Goal: Complete application form: Complete application form

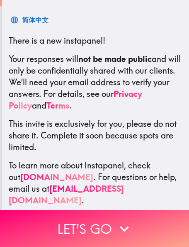
scroll to position [134, 0]
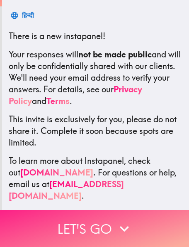
click at [95, 222] on button "Let's go" at bounding box center [94, 228] width 189 height 37
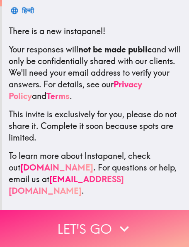
scroll to position [67, 0]
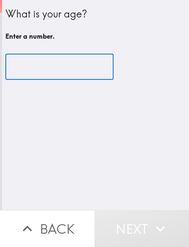
click at [65, 71] on input "number" at bounding box center [59, 67] width 108 height 26
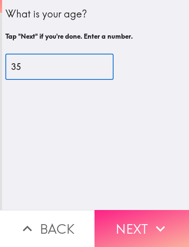
type input "35"
click at [136, 216] on button "Next" at bounding box center [142, 228] width 95 height 37
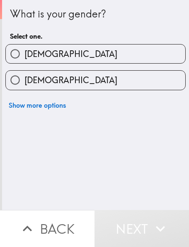
click at [64, 52] on label "[DEMOGRAPHIC_DATA]" at bounding box center [96, 53] width 180 height 19
click at [25, 52] on input "[DEMOGRAPHIC_DATA]" at bounding box center [15, 53] width 19 height 19
radio input "true"
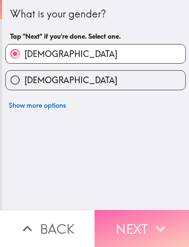
click at [135, 224] on button "Next" at bounding box center [142, 228] width 95 height 37
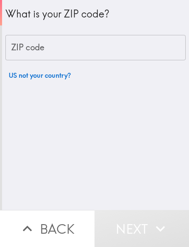
click at [81, 44] on input "ZIP code" at bounding box center [95, 48] width 181 height 26
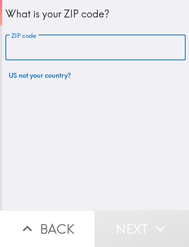
type input "90009"
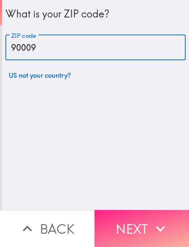
click at [129, 216] on button "Next" at bounding box center [142, 228] width 95 height 37
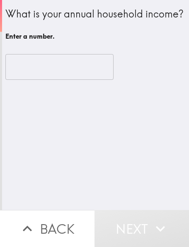
click at [62, 80] on input "number" at bounding box center [59, 67] width 108 height 26
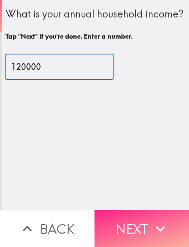
type input "120000"
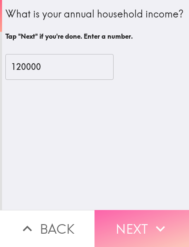
click at [121, 216] on button "Next" at bounding box center [142, 228] width 95 height 37
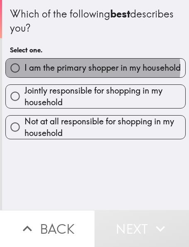
click at [88, 68] on span "I am the primary shopper in my household" at bounding box center [103, 68] width 157 height 12
click at [25, 68] on input "I am the primary shopper in my household" at bounding box center [15, 68] width 19 height 19
radio input "true"
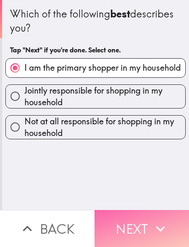
click at [135, 230] on button "Next" at bounding box center [142, 228] width 95 height 37
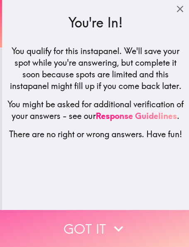
click at [103, 226] on button "Got it" at bounding box center [94, 228] width 189 height 37
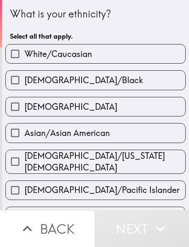
click at [50, 60] on label "White/Caucasian" at bounding box center [96, 53] width 180 height 19
click at [25, 60] on input "White/Caucasian" at bounding box center [15, 53] width 19 height 19
checkbox input "true"
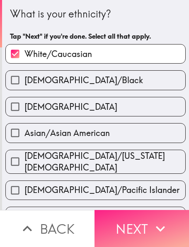
drag, startPoint x: 135, startPoint y: 224, endPoint x: 136, endPoint y: 219, distance: 5.1
click at [136, 225] on button "Next" at bounding box center [142, 228] width 95 height 37
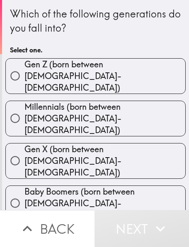
click at [112, 101] on label "Millennials (born between [DEMOGRAPHIC_DATA]-[DEMOGRAPHIC_DATA])" at bounding box center [96, 118] width 180 height 35
click at [25, 109] on input "Millennials (born between [DEMOGRAPHIC_DATA]-[DEMOGRAPHIC_DATA])" at bounding box center [15, 118] width 19 height 19
radio input "true"
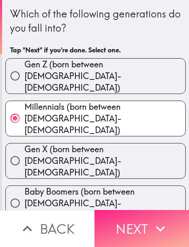
click at [131, 233] on button "Next" at bounding box center [142, 228] width 95 height 37
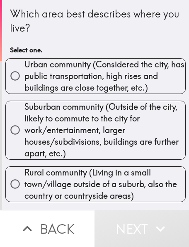
click at [79, 75] on span "Urban community (Considered the city, has public transportation, high rises and…" at bounding box center [105, 76] width 161 height 35
click at [25, 75] on input "Urban community (Considered the city, has public transportation, high rises and…" at bounding box center [15, 75] width 19 height 19
radio input "true"
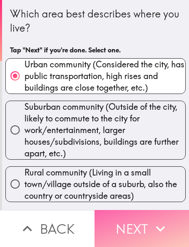
click at [145, 235] on button "Next" at bounding box center [142, 228] width 95 height 37
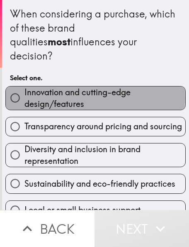
click at [91, 86] on span "Innovation and cutting-edge design/features" at bounding box center [105, 97] width 161 height 23
click at [25, 88] on input "Innovation and cutting-edge design/features" at bounding box center [15, 97] width 19 height 19
radio input "true"
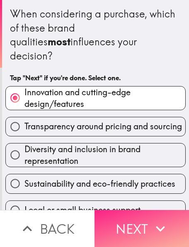
click at [145, 214] on button "Next" at bounding box center [142, 228] width 95 height 37
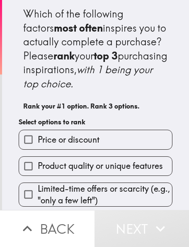
click at [70, 141] on span "Price or discount" at bounding box center [69, 140] width 62 height 12
click at [38, 141] on input "Price or discount" at bounding box center [28, 139] width 19 height 19
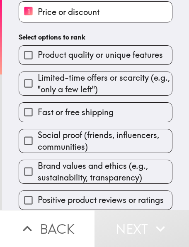
click at [96, 103] on label "Fast or free shipping" at bounding box center [95, 112] width 153 height 19
click at [38, 103] on input "Fast or free shipping" at bounding box center [28, 112] width 19 height 19
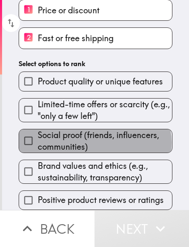
click at [91, 134] on span "Social proof (friends, influencers, communities)" at bounding box center [105, 140] width 135 height 23
click at [38, 134] on input "Social proof (friends, influencers, communities)" at bounding box center [28, 140] width 19 height 19
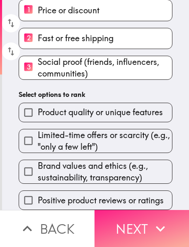
click at [135, 216] on button "Next" at bounding box center [142, 228] width 95 height 37
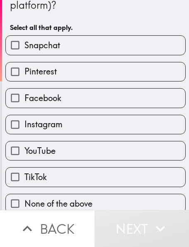
scroll to position [2, 0]
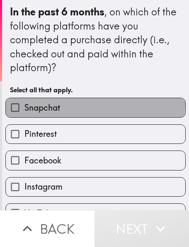
click at [91, 105] on label "Snapchat" at bounding box center [96, 107] width 180 height 19
click at [25, 105] on input "Snapchat" at bounding box center [15, 107] width 19 height 19
checkbox input "true"
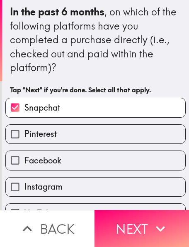
drag, startPoint x: 89, startPoint y: 130, endPoint x: 87, endPoint y: 150, distance: 19.6
click at [89, 130] on label "Pinterest" at bounding box center [96, 134] width 180 height 19
click at [25, 130] on input "Pinterest" at bounding box center [15, 134] width 19 height 19
checkbox input "true"
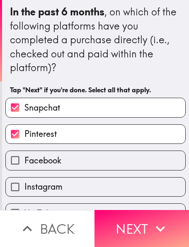
click at [84, 163] on label "Facebook" at bounding box center [96, 160] width 180 height 19
click at [25, 163] on input "Facebook" at bounding box center [15, 160] width 19 height 19
checkbox input "true"
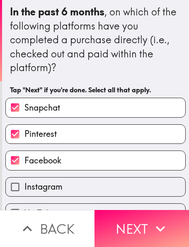
click at [75, 191] on label "Instagram" at bounding box center [96, 186] width 180 height 19
click at [25, 191] on input "Instagram" at bounding box center [15, 186] width 19 height 19
checkbox input "true"
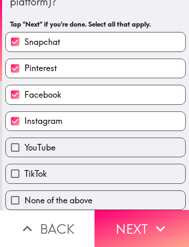
scroll to position [73, 0]
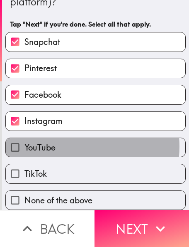
drag, startPoint x: 67, startPoint y: 141, endPoint x: 64, endPoint y: 151, distance: 10.0
click at [66, 142] on label "YouTube" at bounding box center [96, 147] width 180 height 19
click at [25, 142] on input "YouTube" at bounding box center [15, 147] width 19 height 19
checkbox input "true"
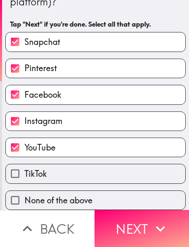
click at [59, 169] on label "TikTok" at bounding box center [96, 173] width 180 height 19
click at [25, 169] on input "TikTok" at bounding box center [15, 173] width 19 height 19
checkbox input "true"
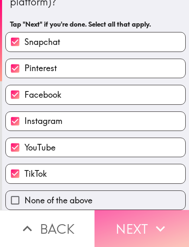
click at [143, 231] on button "Next" at bounding box center [142, 228] width 95 height 37
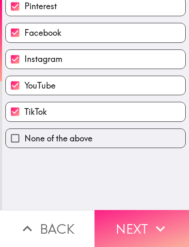
scroll to position [0, 0]
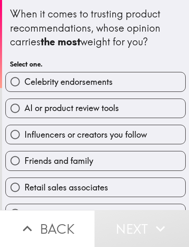
click at [70, 86] on span "Celebrity endorsements" at bounding box center [69, 82] width 88 height 12
click at [25, 86] on input "Celebrity endorsements" at bounding box center [15, 81] width 19 height 19
radio input "true"
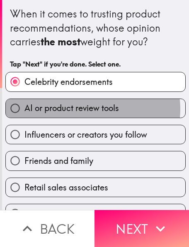
click at [89, 109] on span "AI or product review tools" at bounding box center [72, 108] width 95 height 12
click at [25, 109] on input "AI or product review tools" at bounding box center [15, 108] width 19 height 19
radio input "true"
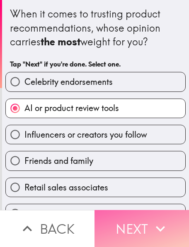
click at [152, 225] on icon "button" at bounding box center [161, 228] width 18 height 18
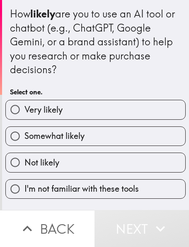
click at [93, 115] on label "Very likely" at bounding box center [96, 109] width 180 height 19
click at [25, 115] on input "Very likely" at bounding box center [15, 109] width 19 height 19
radio input "true"
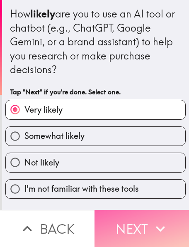
click at [142, 224] on button "Next" at bounding box center [142, 228] width 95 height 37
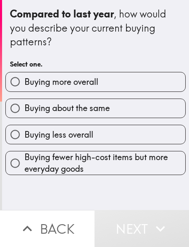
click at [100, 81] on label "Buying more overall" at bounding box center [96, 81] width 180 height 19
click at [25, 81] on input "Buying more overall" at bounding box center [15, 81] width 19 height 19
radio input "true"
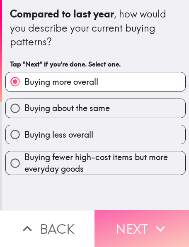
click at [131, 226] on button "Next" at bounding box center [142, 228] width 95 height 37
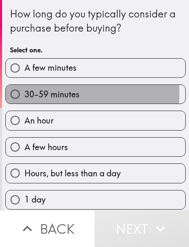
drag, startPoint x: 70, startPoint y: 93, endPoint x: 73, endPoint y: 100, distance: 7.4
click at [71, 96] on span "30-59 minutes" at bounding box center [52, 94] width 55 height 12
click at [25, 96] on input "30-59 minutes" at bounding box center [15, 94] width 19 height 19
radio input "true"
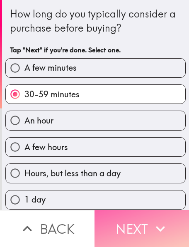
click at [137, 226] on button "Next" at bounding box center [142, 228] width 95 height 37
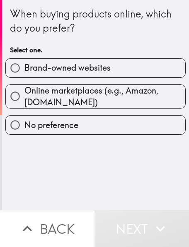
click at [79, 124] on label "No preference" at bounding box center [96, 124] width 180 height 19
click at [25, 124] on input "No preference" at bounding box center [15, 124] width 19 height 19
radio input "true"
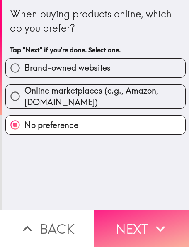
click at [126, 221] on button "Next" at bounding box center [142, 228] width 95 height 37
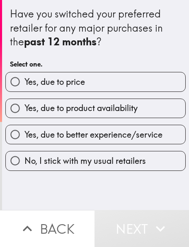
click at [47, 81] on span "Yes, due to price" at bounding box center [55, 82] width 61 height 12
click at [25, 81] on input "Yes, due to price" at bounding box center [15, 81] width 19 height 19
radio input "true"
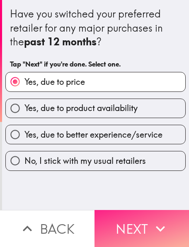
click at [147, 221] on button "Next" at bounding box center [142, 228] width 95 height 37
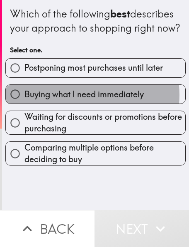
click at [81, 100] on span "Buying what I need immediately" at bounding box center [85, 94] width 120 height 12
click at [25, 103] on input "Buying what I need immediately" at bounding box center [15, 94] width 19 height 19
radio input "true"
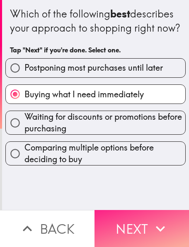
drag, startPoint x: 132, startPoint y: 221, endPoint x: 135, endPoint y: 218, distance: 5.0
click at [134, 223] on button "Next" at bounding box center [142, 228] width 95 height 37
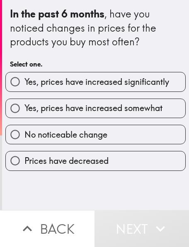
click at [103, 88] on label "Yes, prices have increased significantly" at bounding box center [96, 81] width 180 height 19
click at [25, 88] on input "Yes, prices have increased significantly" at bounding box center [15, 81] width 19 height 19
radio input "true"
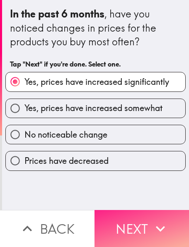
click at [141, 232] on button "Next" at bounding box center [142, 228] width 95 height 37
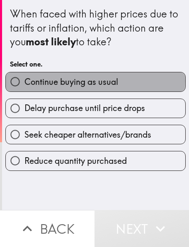
click at [91, 81] on span "Continue buying as usual" at bounding box center [72, 82] width 94 height 12
click at [25, 81] on input "Continue buying as usual" at bounding box center [15, 81] width 19 height 19
radio input "true"
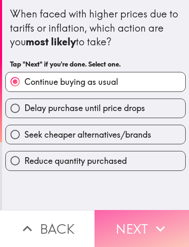
click at [160, 219] on icon "button" at bounding box center [161, 228] width 18 height 18
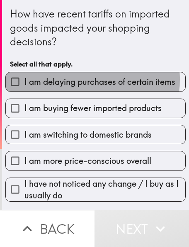
click at [71, 79] on span "I am delaying purchases of certain items" at bounding box center [100, 82] width 151 height 12
click at [25, 79] on input "I am delaying purchases of certain items" at bounding box center [15, 81] width 19 height 19
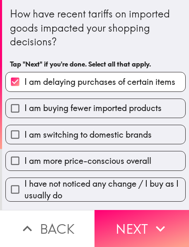
click at [73, 78] on span "I am delaying purchases of certain items" at bounding box center [100, 82] width 151 height 12
click at [25, 78] on input "I am delaying purchases of certain items" at bounding box center [15, 81] width 19 height 19
checkbox input "false"
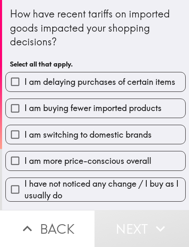
click at [91, 162] on span "I am more price-conscious overall" at bounding box center [88, 161] width 127 height 12
click at [25, 162] on input "I am more price-conscious overall" at bounding box center [15, 160] width 19 height 19
checkbox input "true"
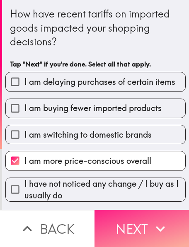
click at [127, 214] on button "Next" at bounding box center [142, 228] width 95 height 37
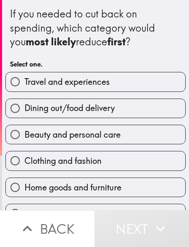
click at [33, 107] on span "Dining out/food delivery" at bounding box center [70, 108] width 91 height 12
click at [25, 107] on input "Dining out/food delivery" at bounding box center [15, 108] width 19 height 19
radio input "true"
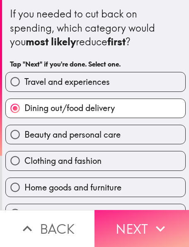
click at [153, 211] on button "Next" at bounding box center [142, 228] width 95 height 37
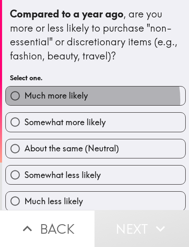
click at [88, 100] on label "Much more likely" at bounding box center [96, 95] width 180 height 19
click at [25, 100] on input "Much more likely" at bounding box center [15, 95] width 19 height 19
radio input "true"
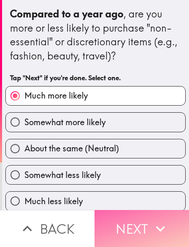
click at [152, 221] on icon "button" at bounding box center [161, 228] width 18 height 18
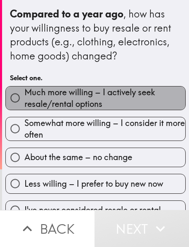
click at [129, 108] on span "Much more willing – I actively seek resale/rental options" at bounding box center [105, 97] width 161 height 23
click at [25, 107] on input "Much more willing – I actively seek resale/rental options" at bounding box center [15, 97] width 19 height 19
radio input "true"
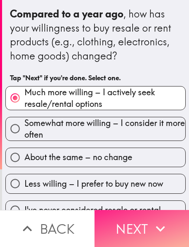
click at [152, 230] on icon "button" at bounding box center [161, 228] width 18 height 18
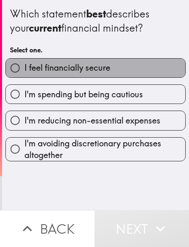
click at [96, 67] on span "I feel financially secure" at bounding box center [68, 68] width 86 height 12
click at [25, 67] on input "I feel financially secure" at bounding box center [15, 68] width 19 height 19
radio input "true"
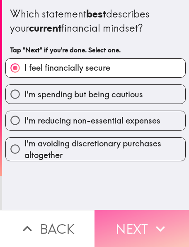
click at [150, 236] on button "Next" at bounding box center [142, 228] width 95 height 37
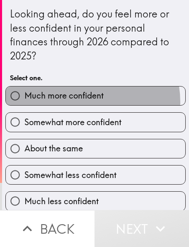
click at [79, 102] on label "Much more confident" at bounding box center [96, 95] width 180 height 19
click at [25, 102] on input "Much more confident" at bounding box center [15, 95] width 19 height 19
radio input "true"
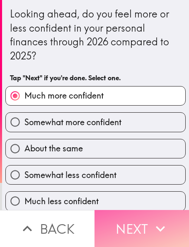
click at [139, 210] on button "Next" at bounding box center [142, 228] width 95 height 37
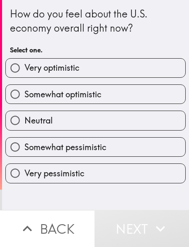
click at [89, 76] on label "Very optimistic" at bounding box center [96, 68] width 180 height 19
click at [25, 76] on input "Very optimistic" at bounding box center [15, 68] width 19 height 19
radio input "true"
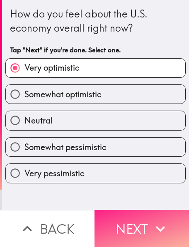
click at [147, 221] on button "Next" at bounding box center [142, 228] width 95 height 37
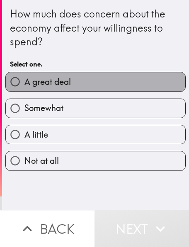
click at [125, 85] on label "A great deal" at bounding box center [96, 81] width 180 height 19
click at [25, 85] on input "A great deal" at bounding box center [15, 81] width 19 height 19
radio input "true"
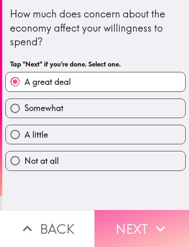
click at [145, 223] on button "Next" at bounding box center [142, 228] width 95 height 37
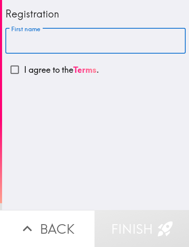
click at [70, 43] on input "First name" at bounding box center [95, 41] width 181 height 26
type input "[PERSON_NAME]"
click at [9, 70] on input "I agree to the Terms ." at bounding box center [14, 69] width 19 height 19
checkbox input "true"
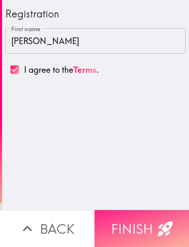
click at [146, 226] on button "Finish" at bounding box center [142, 228] width 95 height 37
